Goal: Use online tool/utility

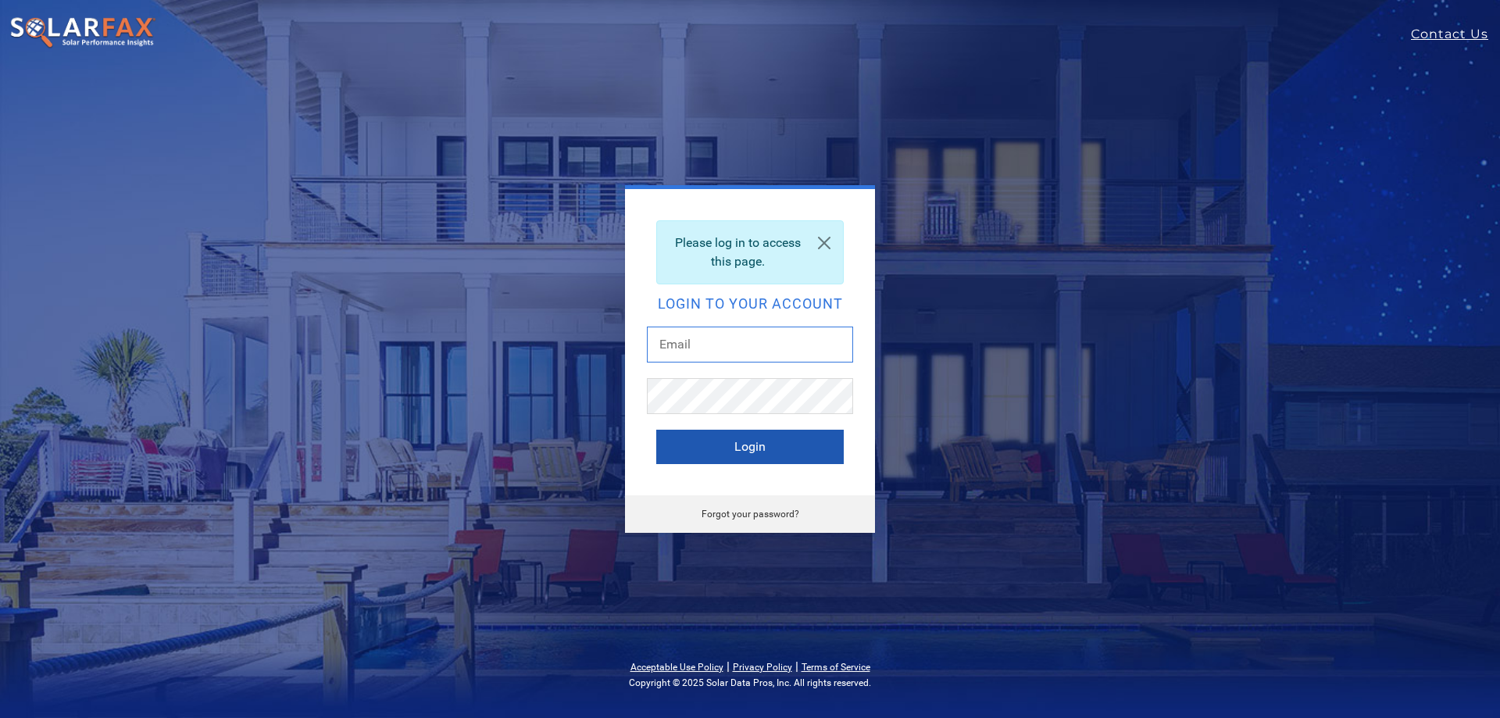
type input "[PERSON_NAME][EMAIL_ADDRESS][PERSON_NAME][DOMAIN_NAME]"
click at [779, 456] on button "Login" at bounding box center [750, 447] width 188 height 34
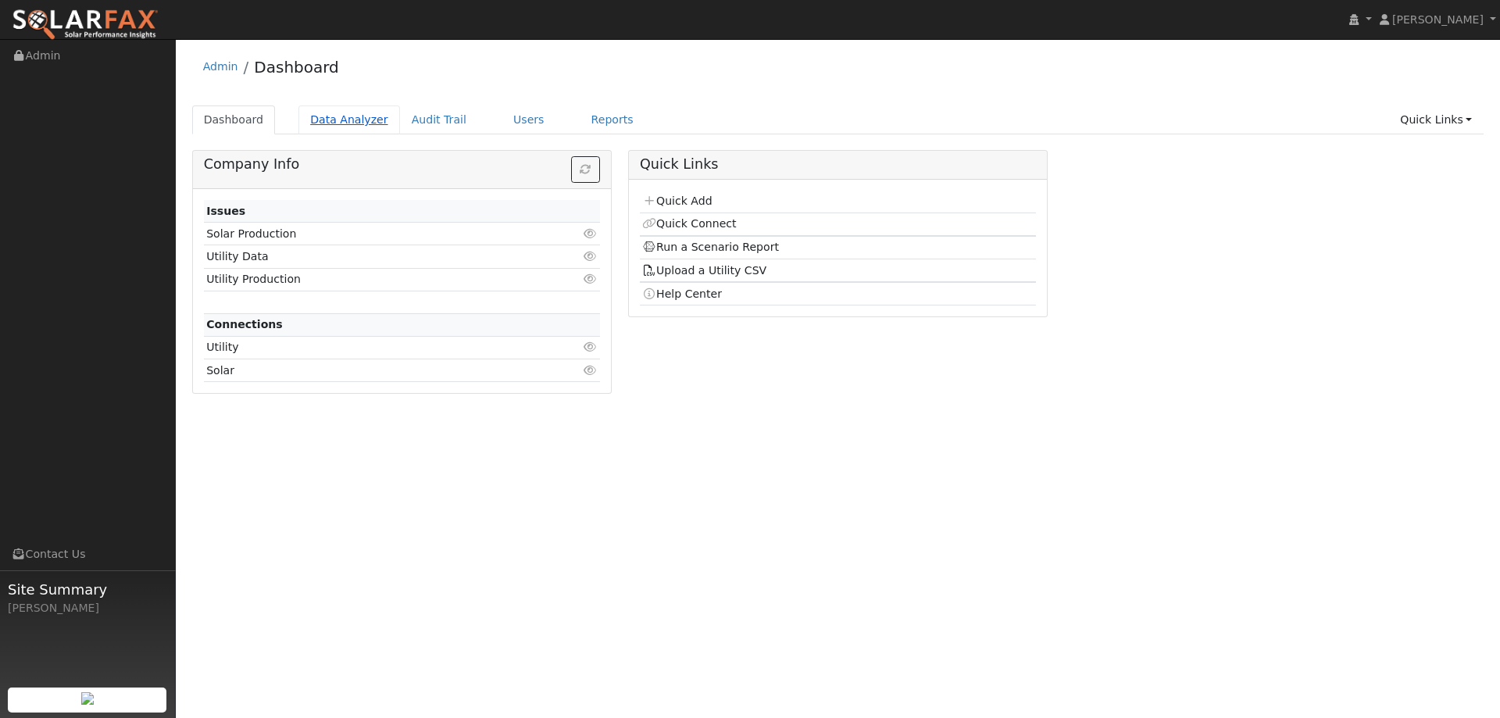
click at [349, 123] on link "Data Analyzer" at bounding box center [349, 119] width 102 height 29
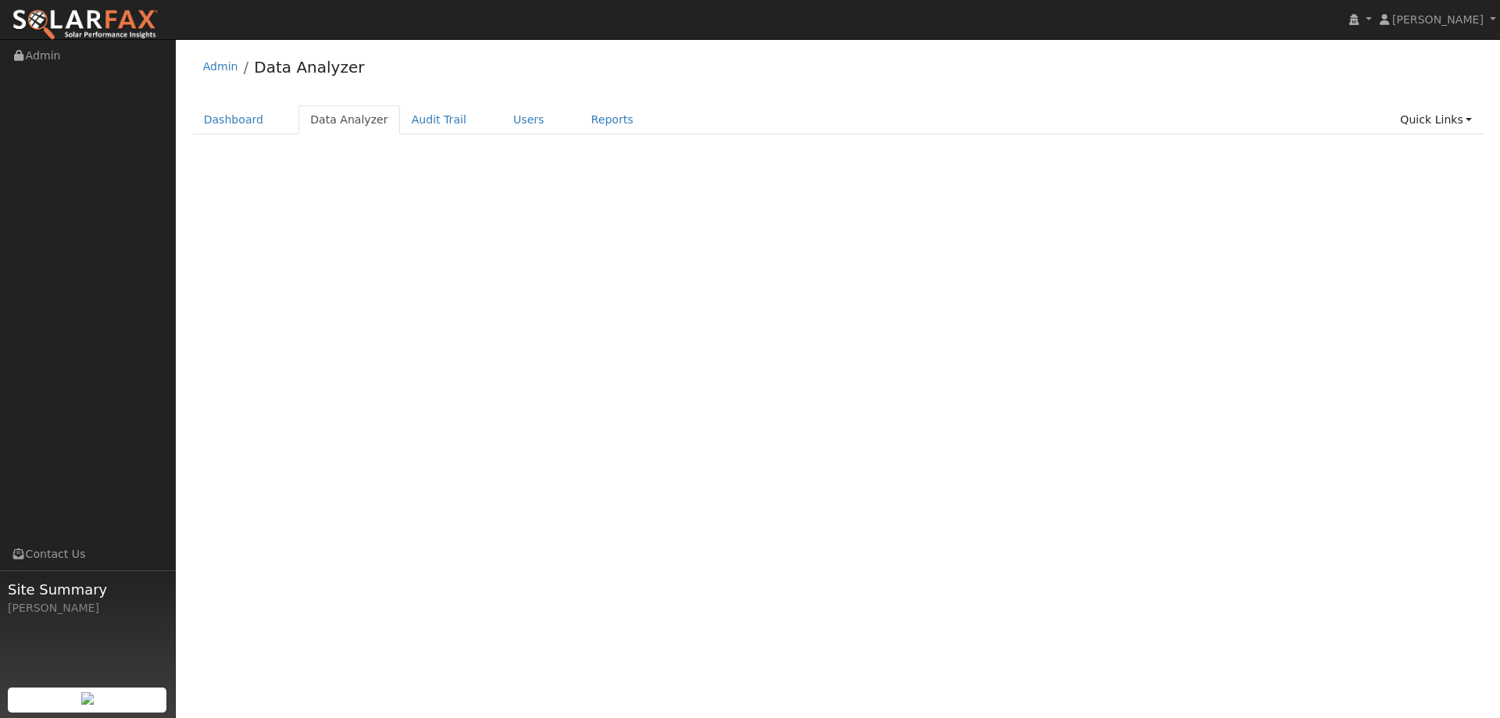
select select "8"
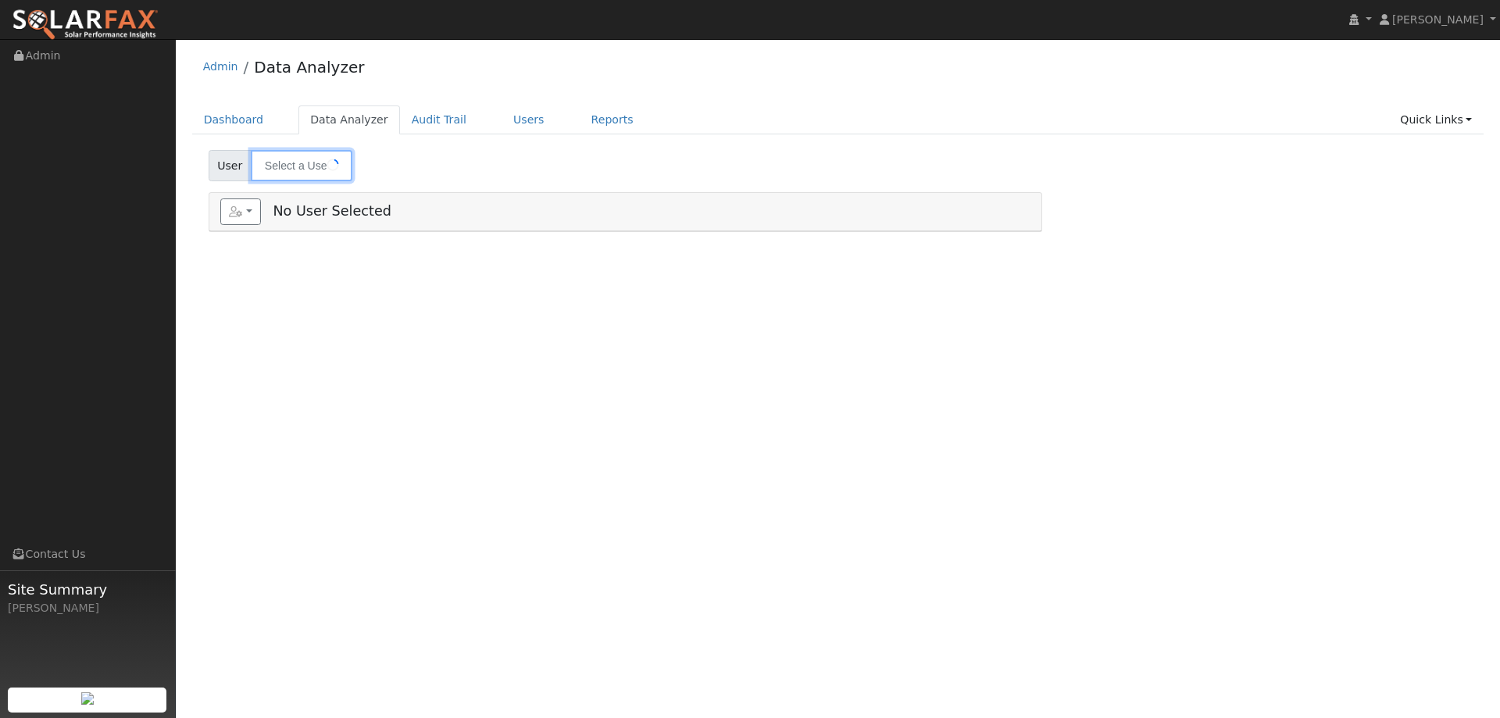
type input "[PERSON_NAME]"
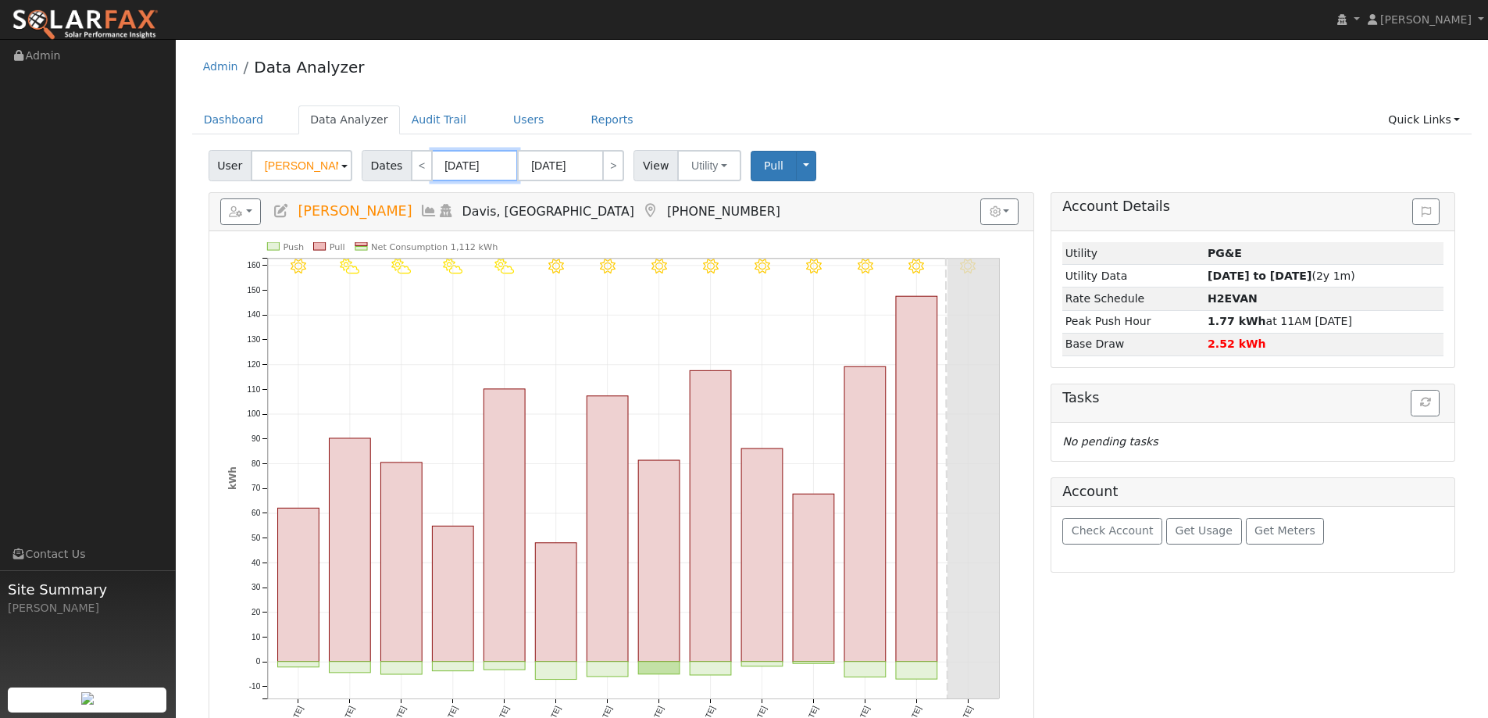
click at [459, 164] on input "[DATE]" at bounding box center [475, 165] width 86 height 31
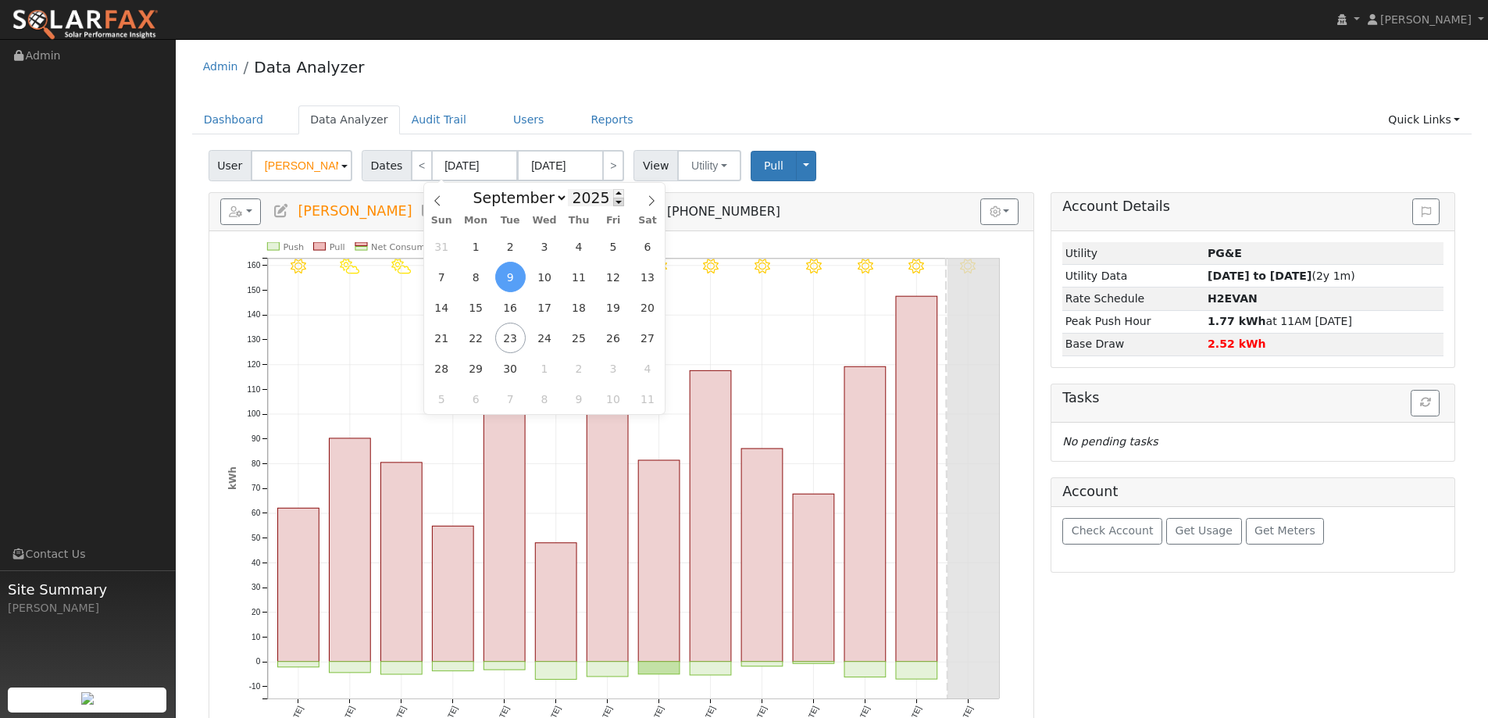
click at [613, 205] on span at bounding box center [618, 202] width 11 height 9
type input "2024"
click at [444, 243] on span "1" at bounding box center [442, 246] width 30 height 30
type input "09/01/2024"
type input "09/30/2024"
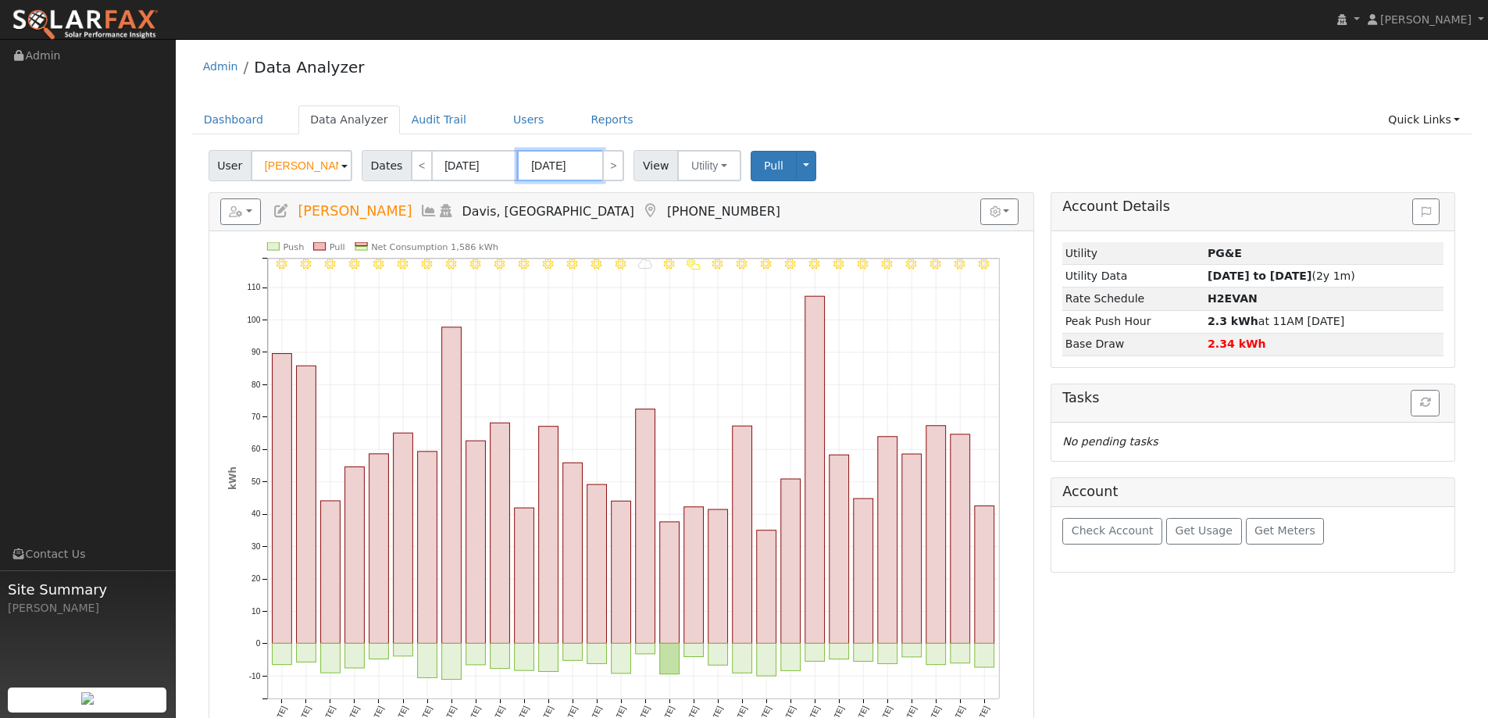
click at [549, 171] on input "09/30/2024" at bounding box center [560, 165] width 86 height 31
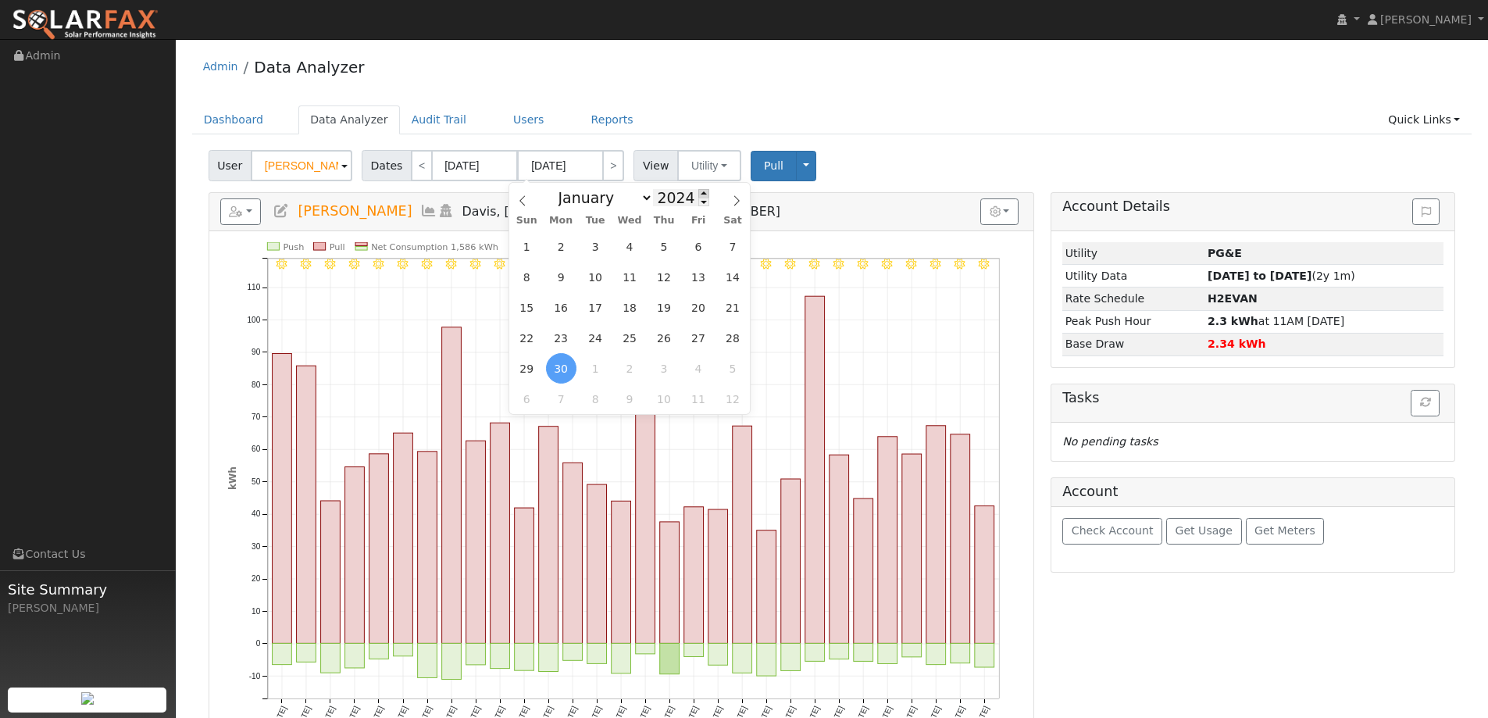
click at [699, 193] on span at bounding box center [704, 193] width 11 height 9
type input "2025"
click at [532, 243] on span "31" at bounding box center [527, 246] width 30 height 30
type input "08/31/2025"
